Goal: Contribute content: Add original content to the website for others to see

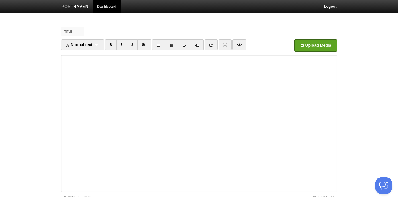
click at [75, 4] on link at bounding box center [75, 7] width 36 height 13
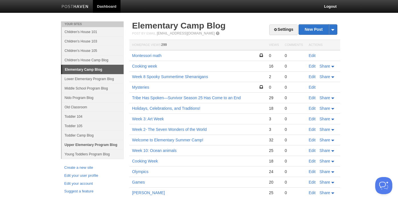
click at [98, 143] on link "Upper Elementary Program Blog" at bounding box center [93, 144] width 62 height 9
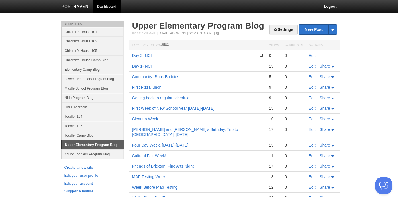
click at [313, 53] on td "Edit" at bounding box center [323, 55] width 34 height 11
click at [313, 54] on link "Edit" at bounding box center [312, 55] width 7 height 5
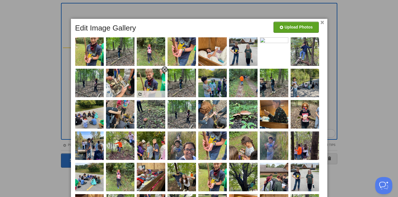
click at [163, 70] on span at bounding box center [165, 69] width 4 height 4
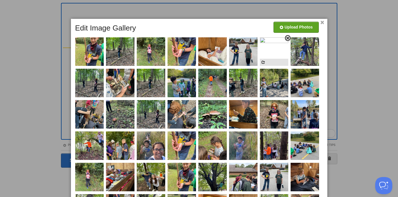
click at [286, 38] on span at bounding box center [288, 38] width 4 height 4
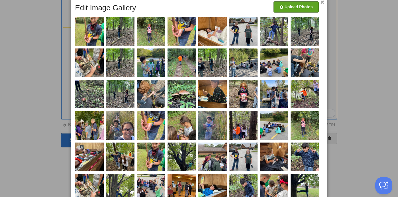
scroll to position [72, 0]
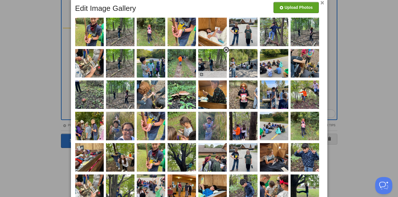
click at [226, 50] on span at bounding box center [226, 50] width 4 height 4
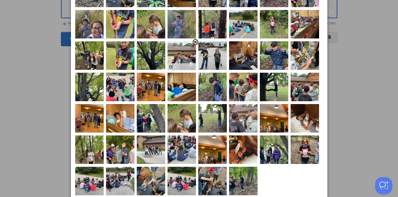
scroll to position [174, 0]
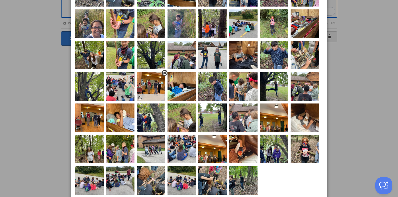
click at [164, 70] on link at bounding box center [165, 73] width 6 height 6
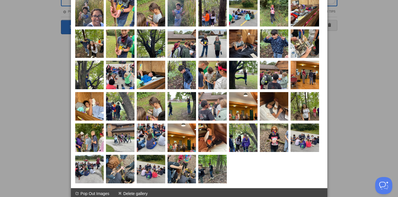
scroll to position [187, 0]
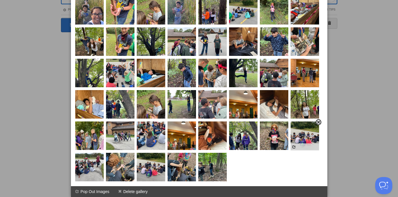
click at [319, 123] on span at bounding box center [318, 122] width 4 height 4
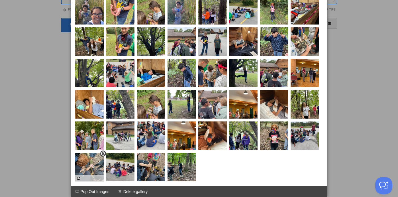
click at [102, 154] on span at bounding box center [103, 153] width 4 height 4
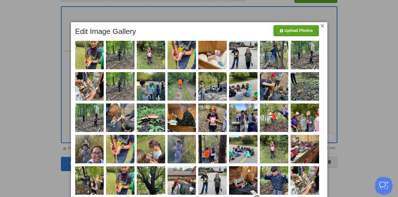
scroll to position [48, 0]
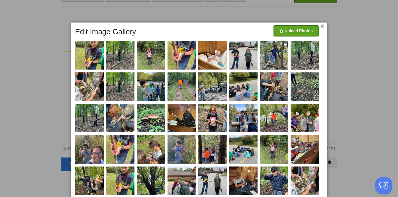
click at [323, 26] on link "×" at bounding box center [322, 26] width 4 height 3
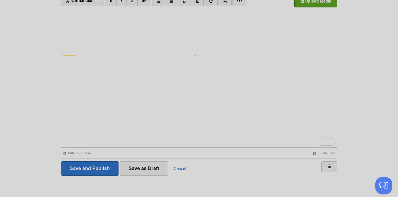
scroll to position [44, 0]
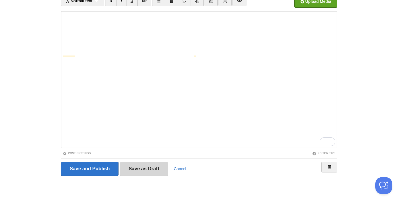
click at [135, 169] on input "Save as Draft" at bounding box center [144, 168] width 48 height 14
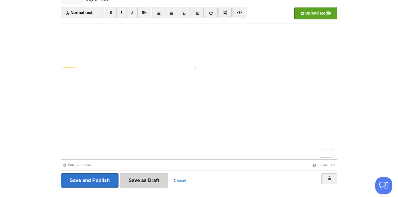
scroll to position [21, 0]
